Goal: Transaction & Acquisition: Obtain resource

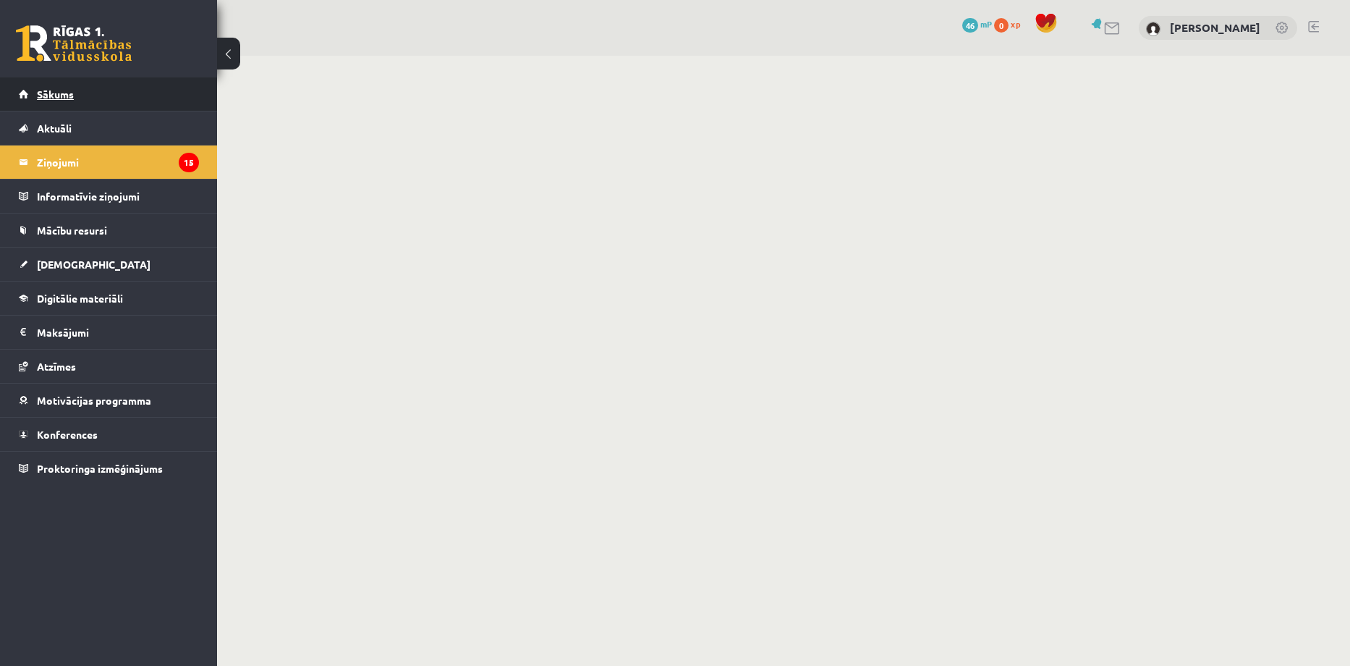
click at [56, 90] on span "Sākums" at bounding box center [55, 94] width 37 height 13
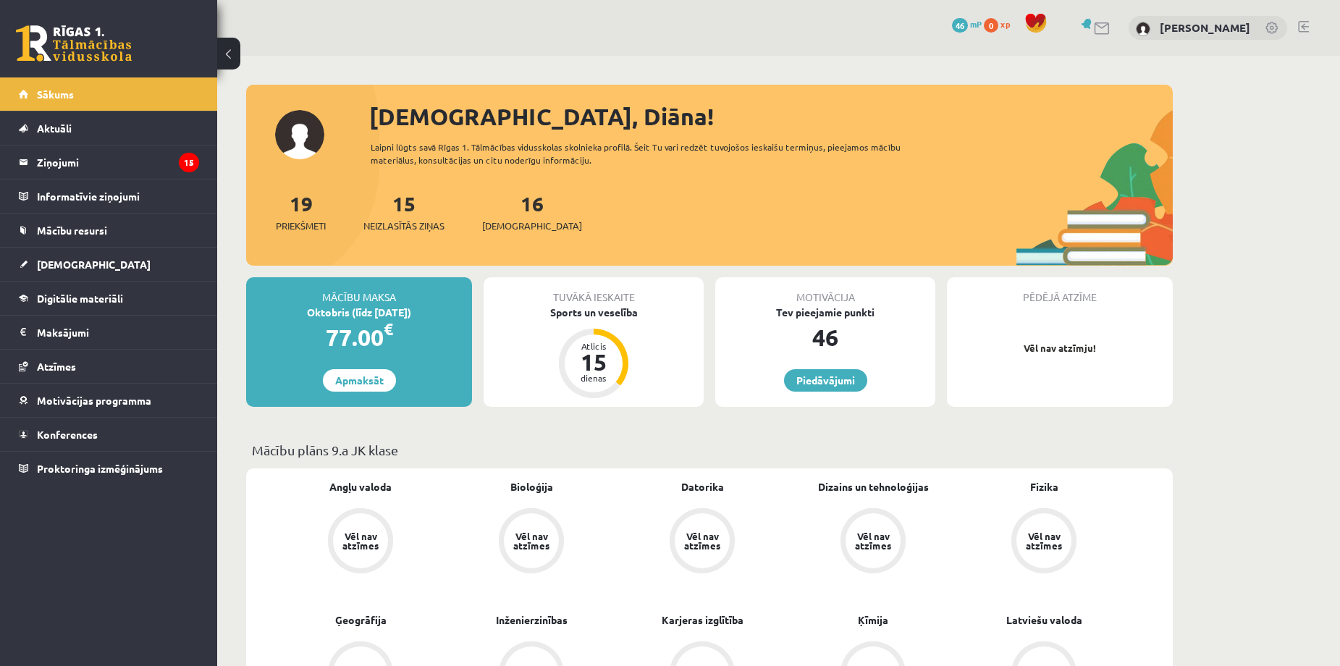
drag, startPoint x: 1261, startPoint y: 311, endPoint x: 1115, endPoint y: 265, distance: 153.4
drag, startPoint x: 810, startPoint y: 333, endPoint x: 861, endPoint y: 335, distance: 51.4
click at [861, 335] on div "46" at bounding box center [825, 337] width 220 height 35
click at [863, 337] on div "46" at bounding box center [825, 337] width 220 height 35
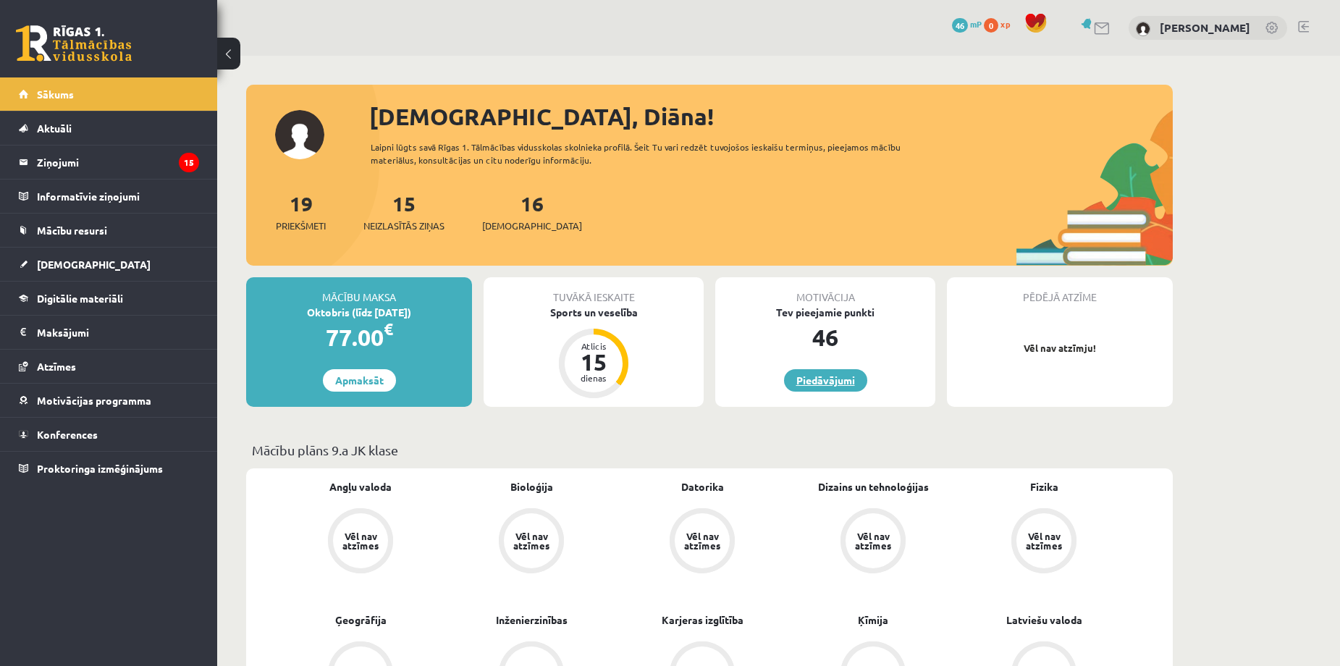
click at [834, 381] on link "Piedāvājumi" at bounding box center [825, 380] width 83 height 22
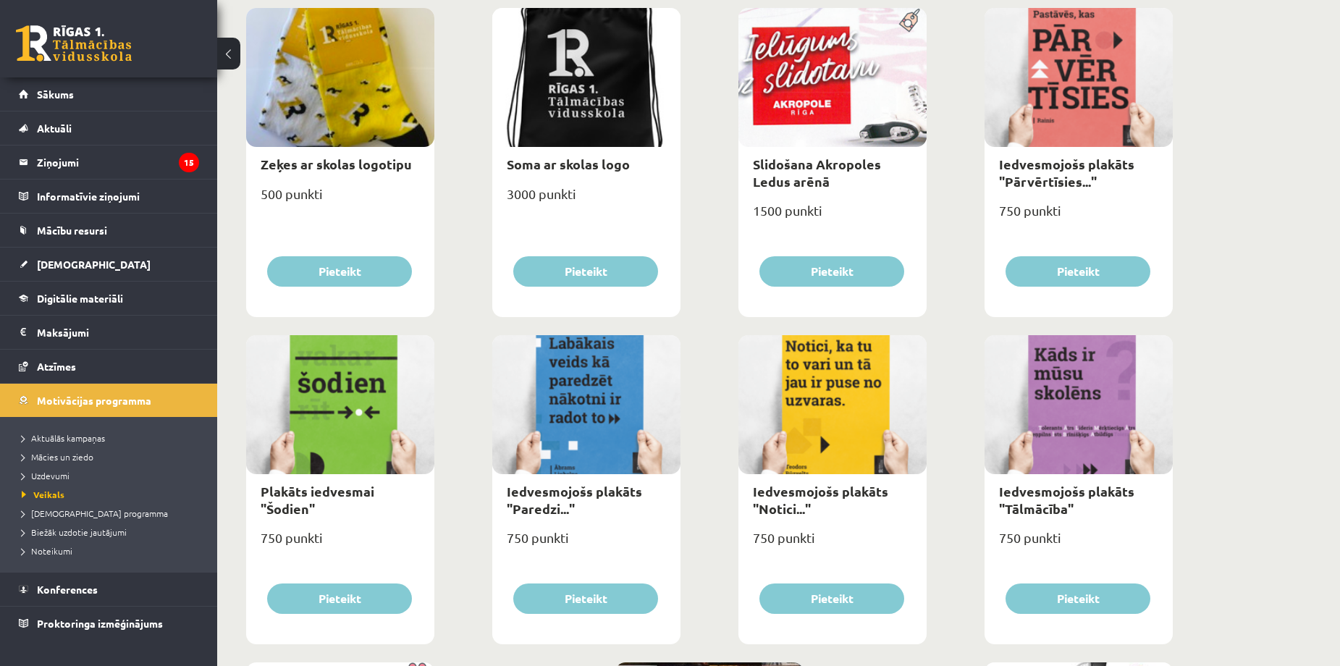
scroll to position [1544, 0]
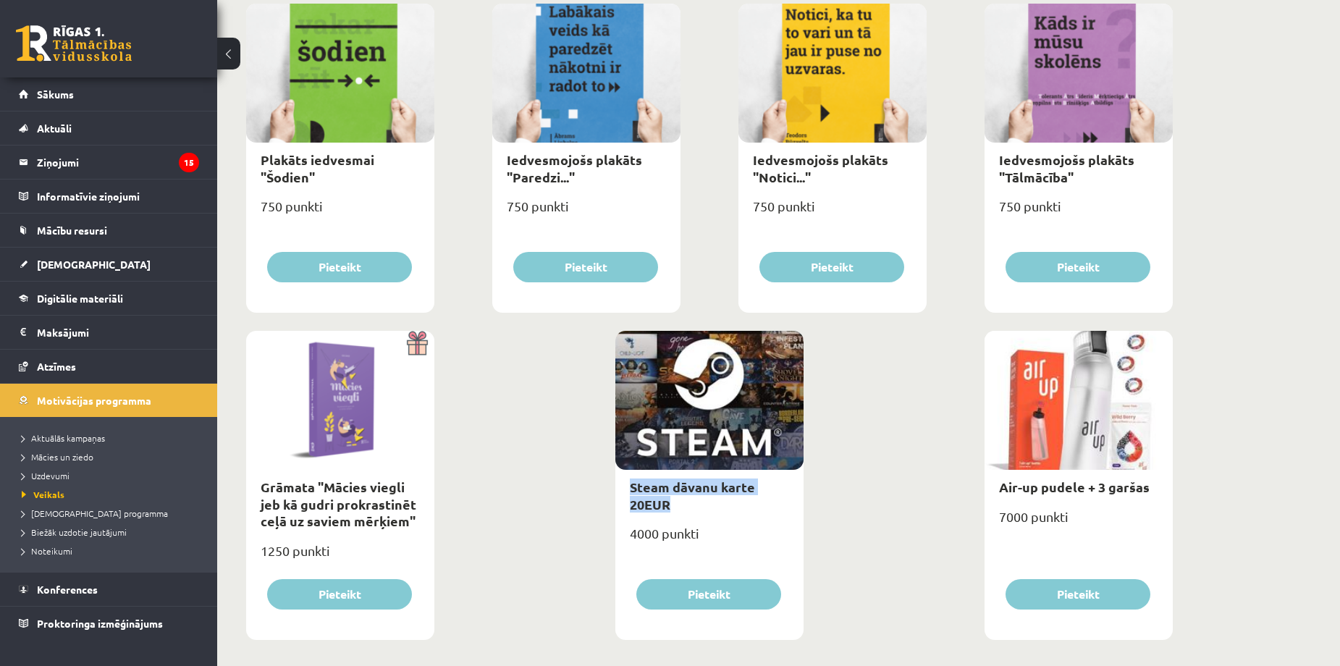
drag, startPoint x: 635, startPoint y: 483, endPoint x: 740, endPoint y: 510, distance: 108.3
click at [740, 510] on div "Steam dāvanu karte 20EUR" at bounding box center [709, 495] width 188 height 51
click at [694, 514] on div "Steam dāvanu karte 20EUR" at bounding box center [709, 495] width 188 height 51
drag, startPoint x: 638, startPoint y: 536, endPoint x: 703, endPoint y: 539, distance: 66.0
click at [703, 539] on div "4000 punkti" at bounding box center [709, 539] width 188 height 36
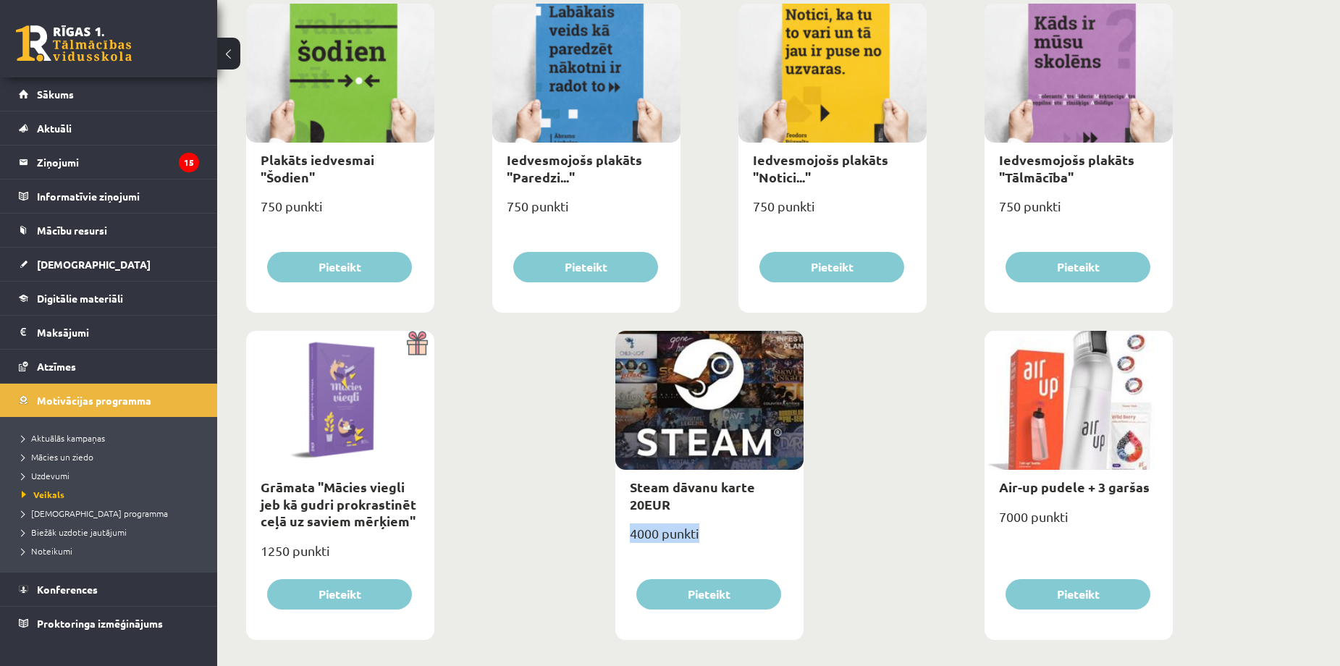
click at [740, 546] on div "4000 punkti" at bounding box center [709, 539] width 188 height 36
click at [64, 90] on span "Sākums" at bounding box center [55, 94] width 37 height 13
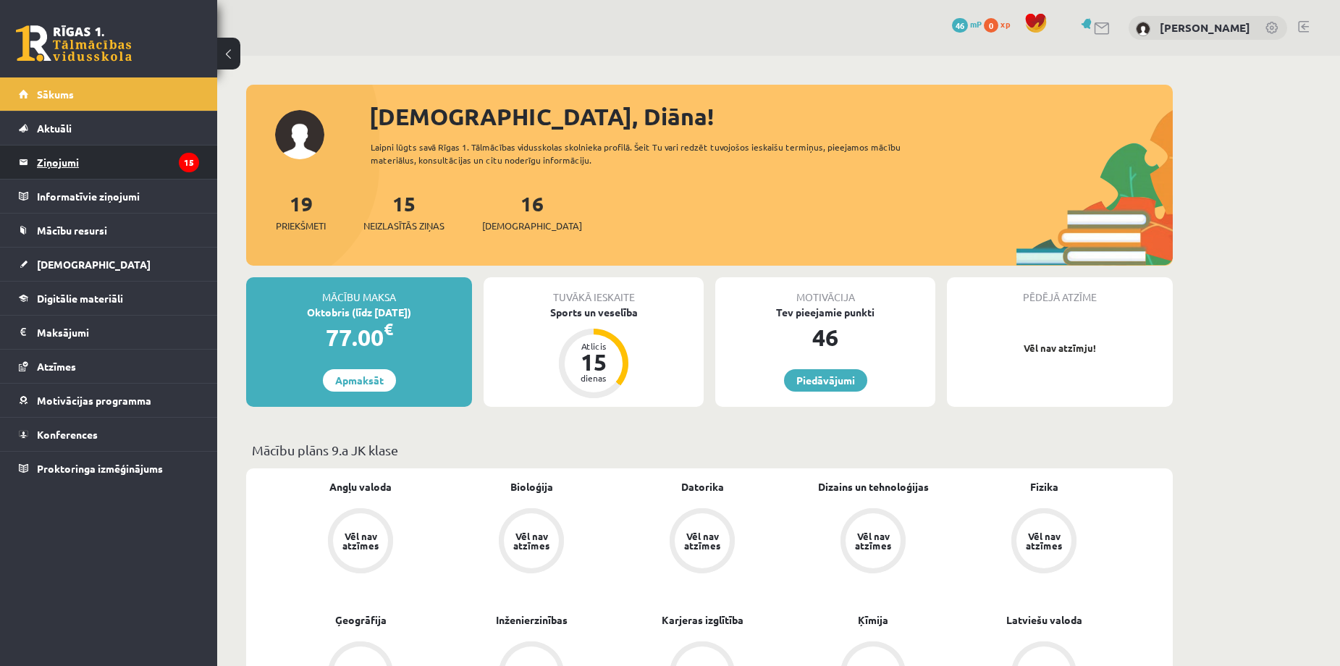
click at [57, 163] on legend "Ziņojumi 15" at bounding box center [118, 161] width 162 height 33
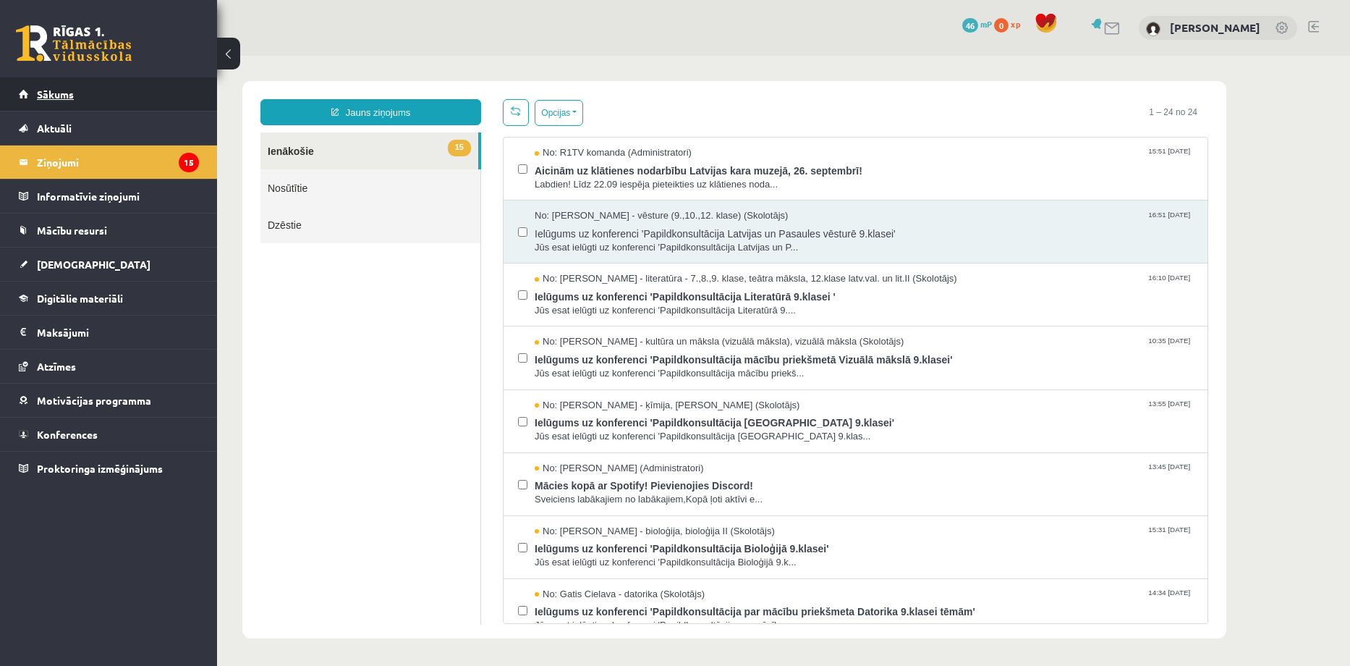
click at [58, 99] on span "Sākums" at bounding box center [55, 94] width 37 height 13
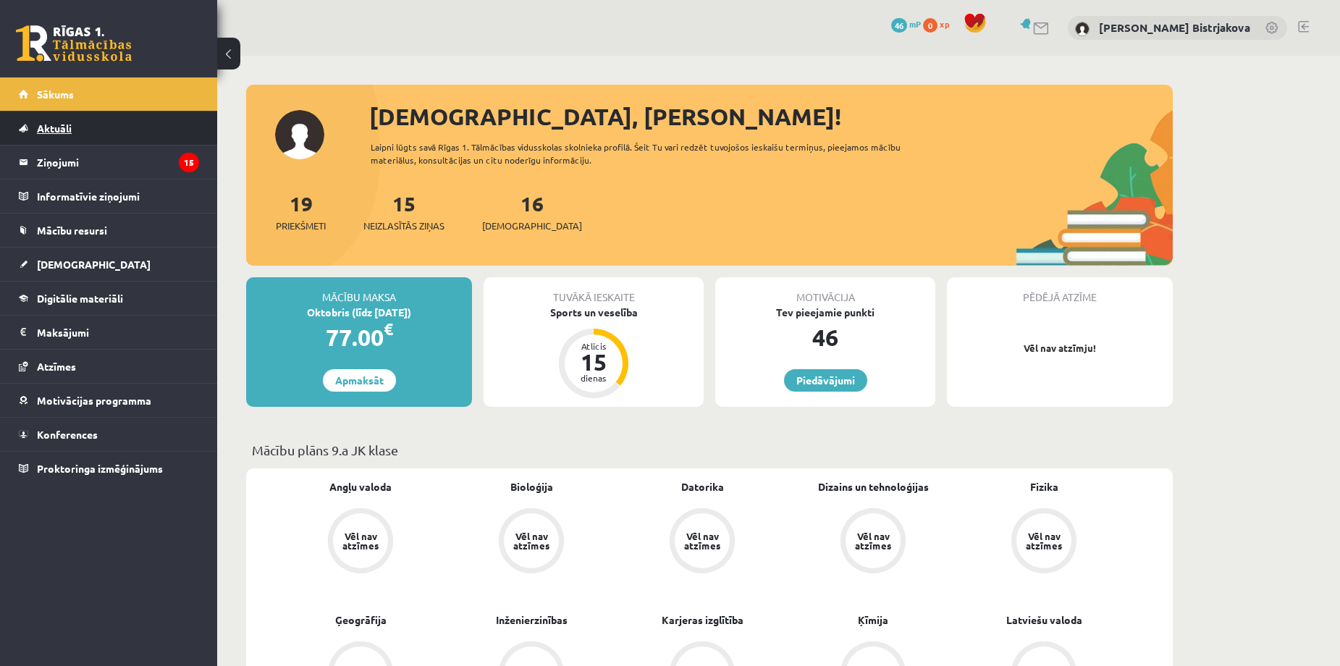
click at [59, 129] on span "Aktuāli" at bounding box center [54, 128] width 35 height 13
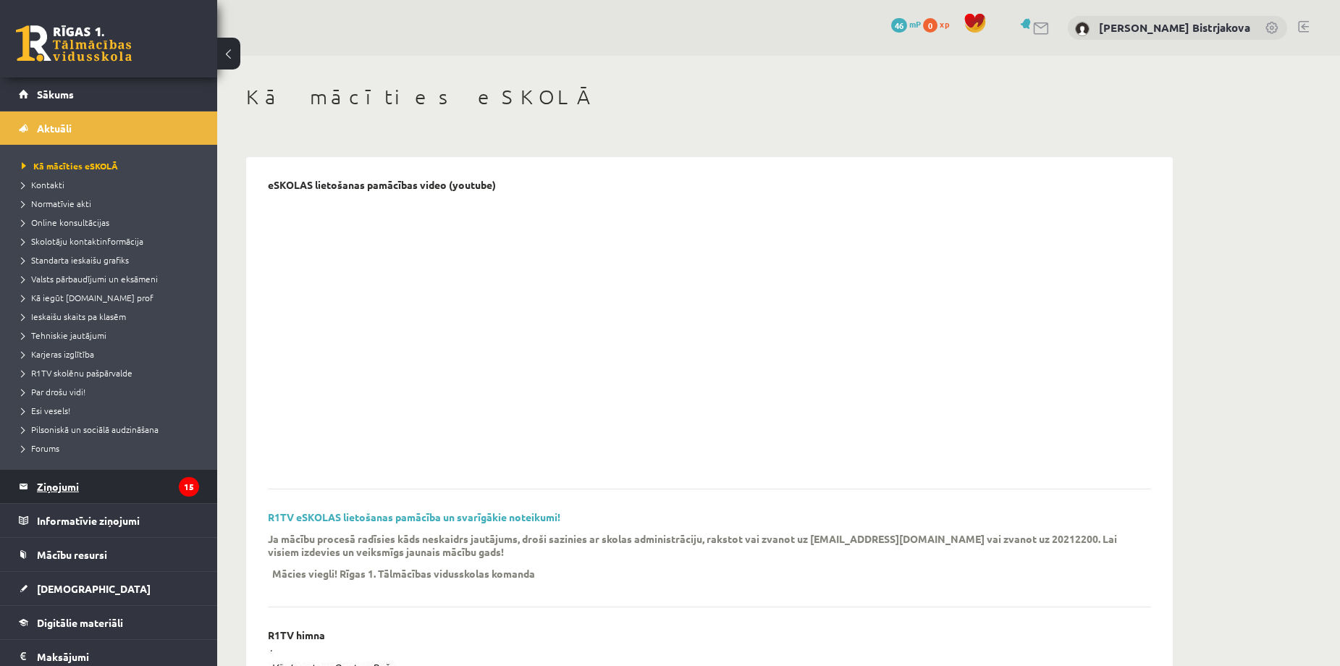
click at [59, 490] on legend "Ziņojumi 15" at bounding box center [118, 486] width 162 height 33
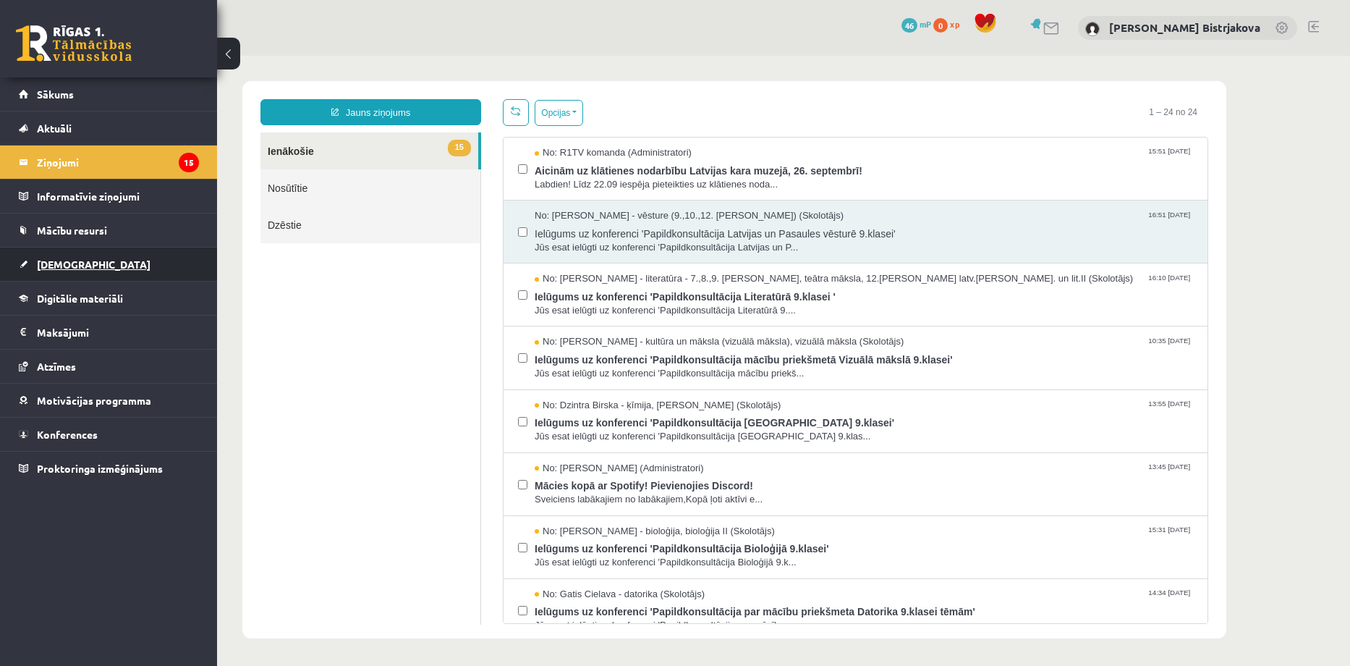
click at [63, 271] on link "[DEMOGRAPHIC_DATA]" at bounding box center [109, 264] width 180 height 33
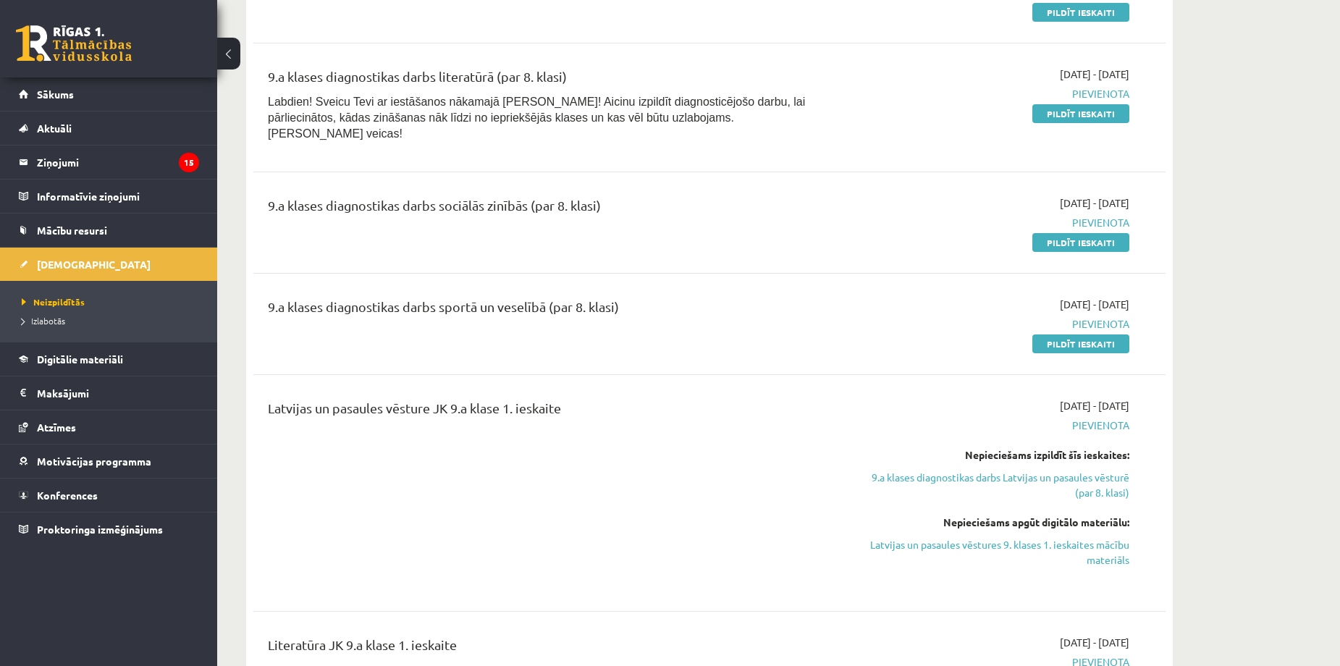
scroll to position [2702, 0]
